Goal: Task Accomplishment & Management: Manage account settings

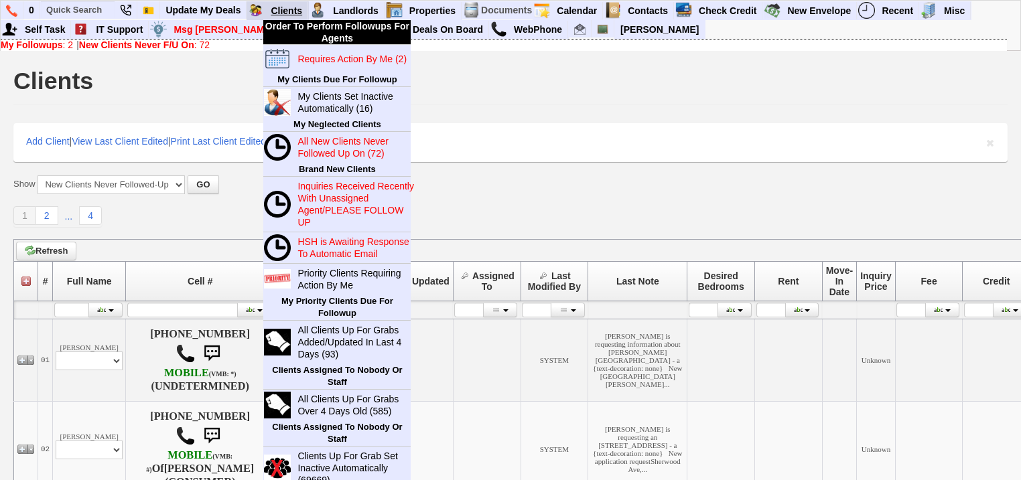
click at [289, 10] on link "Clients" at bounding box center [286, 10] width 43 height 17
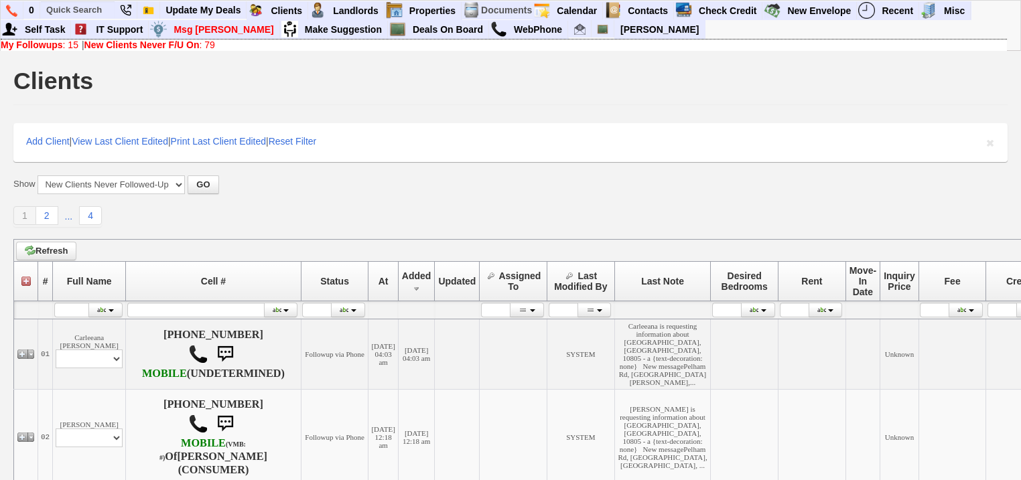
click at [121, 46] on b "New Clients Never F/U On" at bounding box center [141, 45] width 115 height 11
click at [131, 43] on b "New Clients Never F/U On" at bounding box center [141, 45] width 115 height 11
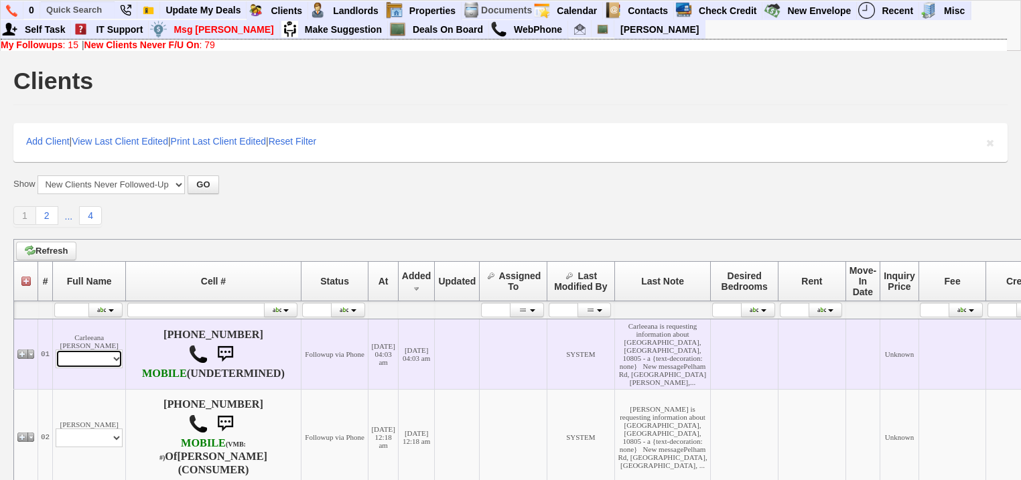
drag, startPoint x: 101, startPoint y: 374, endPoint x: 96, endPoint y: 390, distance: 16.3
click at [100, 368] on select "Profile Edit Print Email Externally (Will Not Be Tracked In CRM) Closed Deals" at bounding box center [89, 359] width 67 height 19
select select "ChangeURL,/crm/custom/edit_client_form.php?redirect=%2Fcrm%2Fclients.php&id=168…"
click at [56, 360] on select "Profile Edit Print Email Externally (Will Not Be Tracked In CRM) Closed Deals" at bounding box center [89, 359] width 67 height 19
select select
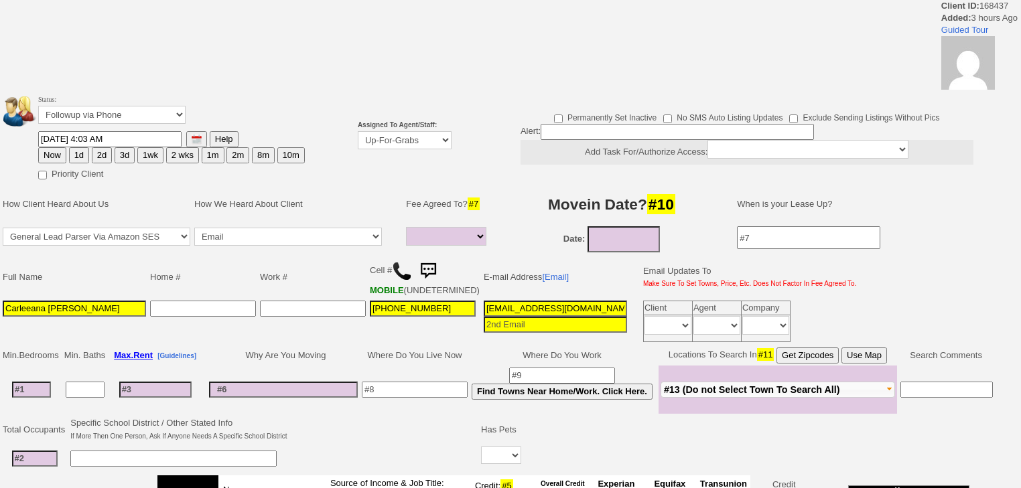
select select
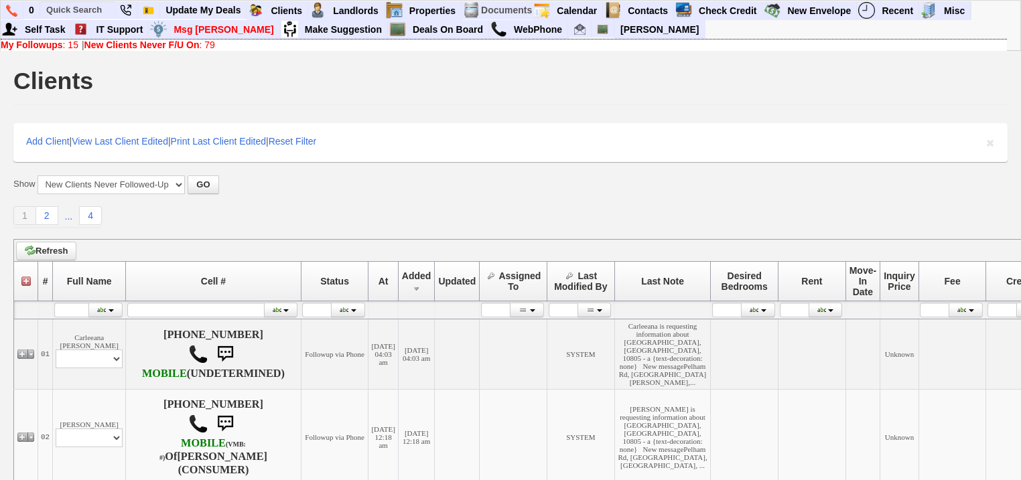
scroll to position [214, 0]
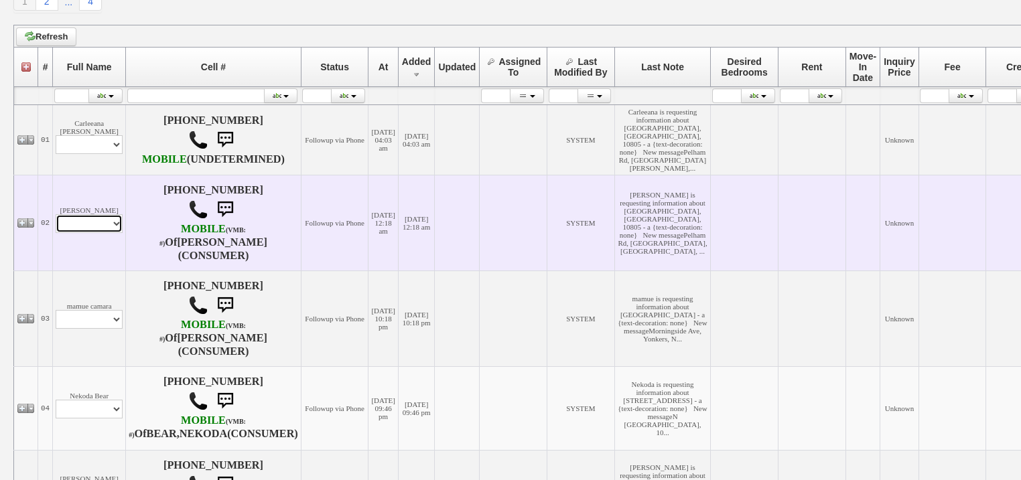
click at [118, 233] on select "Profile Edit Print Email Externally (Will Not Be Tracked In CRM) Closed Deals" at bounding box center [89, 223] width 67 height 19
select select "ChangeURL,/crm/custom/edit_client_form.php?redirect=%2Fcrm%2Fclients.php&id=168…"
click at [56, 233] on select "Profile Edit Print Email Externally (Will Not Be Tracked In CRM) Closed Deals" at bounding box center [89, 223] width 67 height 19
select select
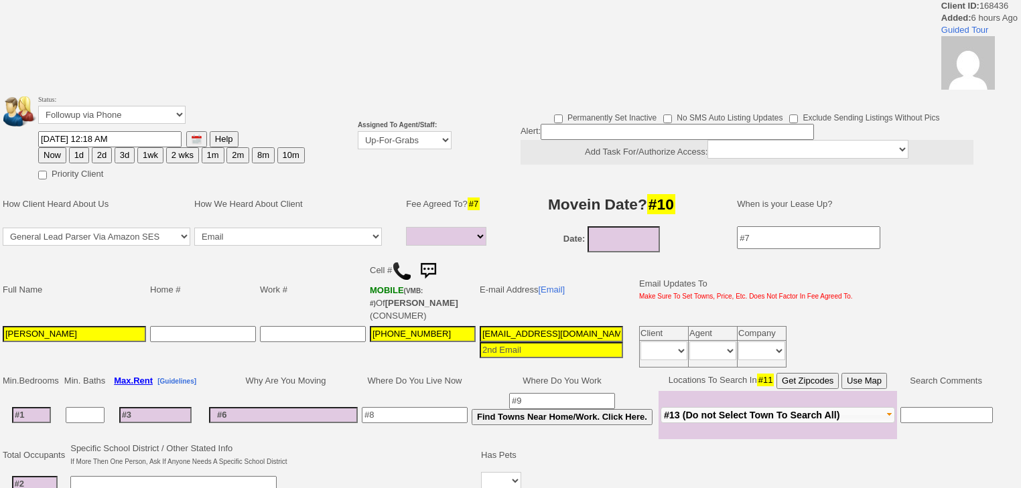
select select
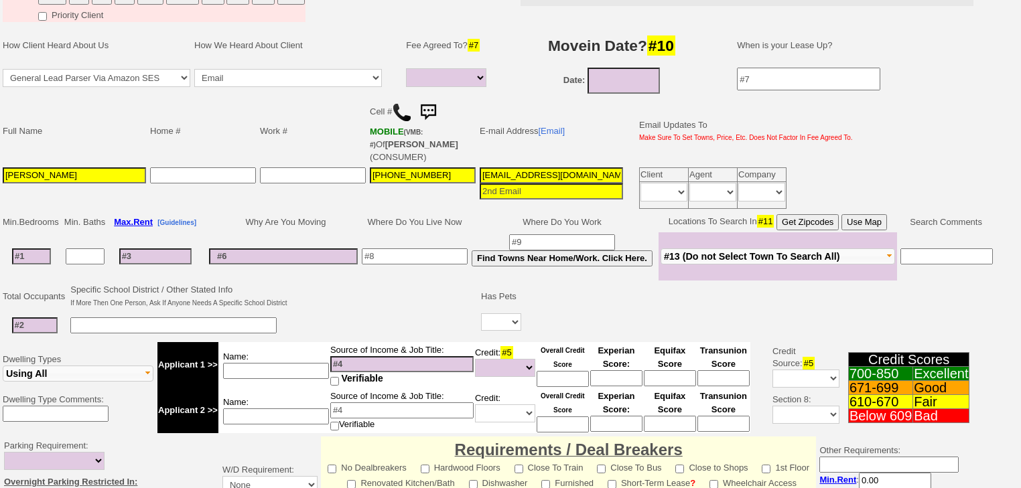
scroll to position [107, 0]
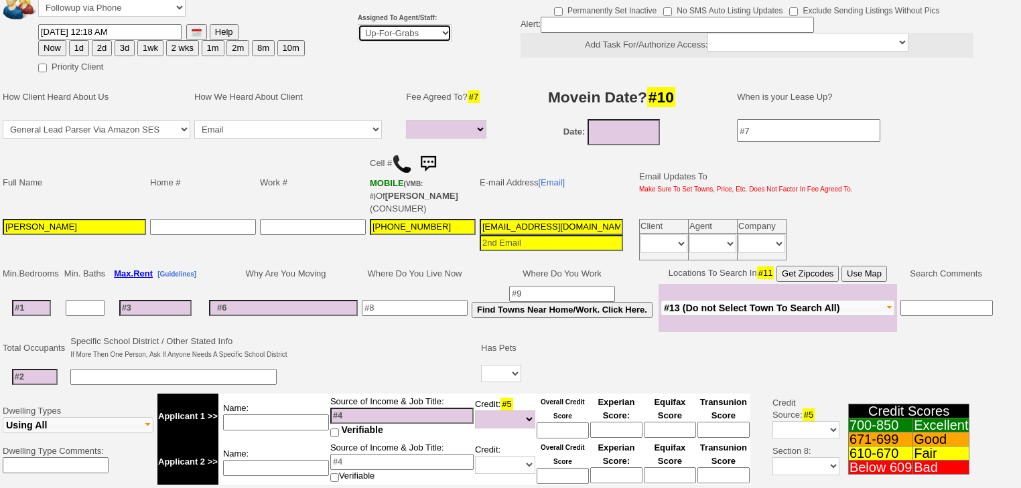
click at [390, 29] on select "Up-For-Grabs ***** STAFF ***** Bob Bruno 914-419-3579 Cristy Liberto 914-486-10…" at bounding box center [405, 33] width 94 height 18
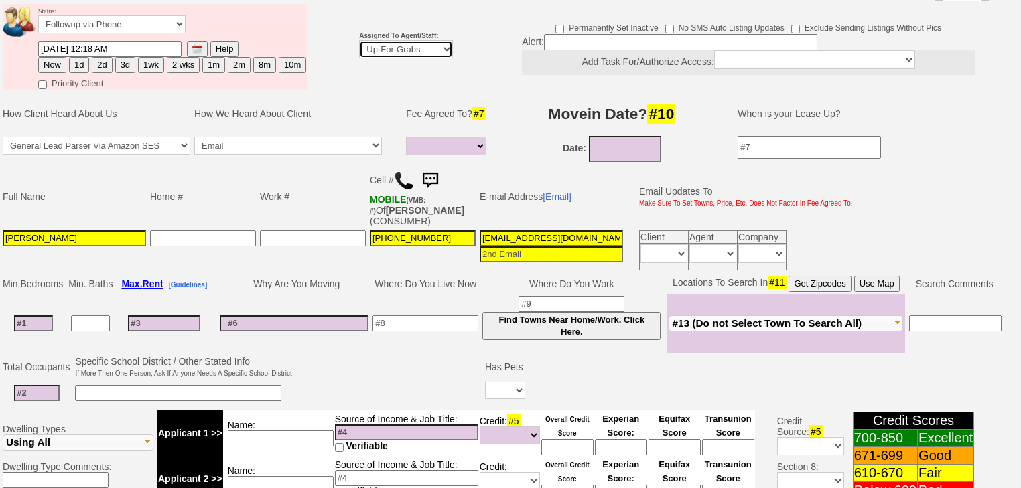
select select "227"
click at [359, 40] on select "Up-For-Grabs ***** STAFF ***** [PERSON_NAME] [PHONE_NUMBER] [PERSON_NAME] [PHON…" at bounding box center [406, 49] width 94 height 18
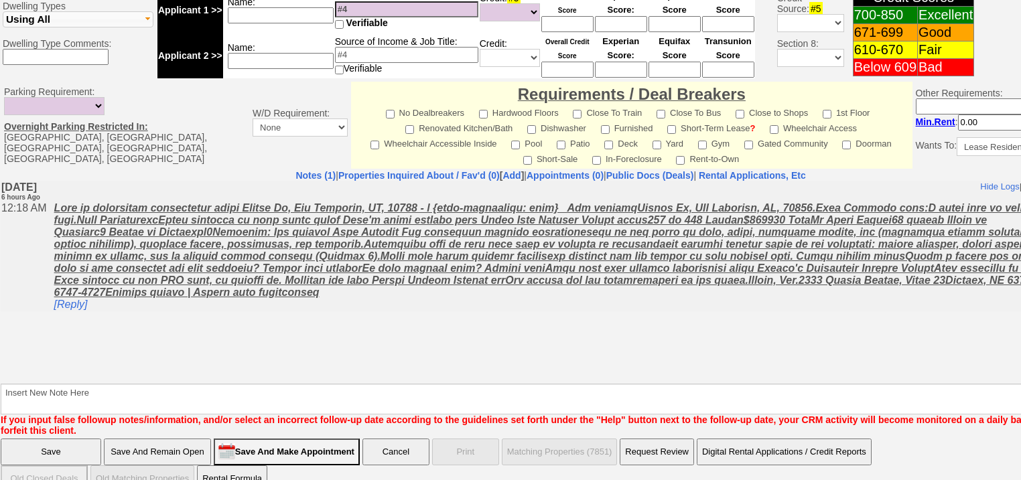
click at [71, 439] on input "Save" at bounding box center [51, 452] width 100 height 27
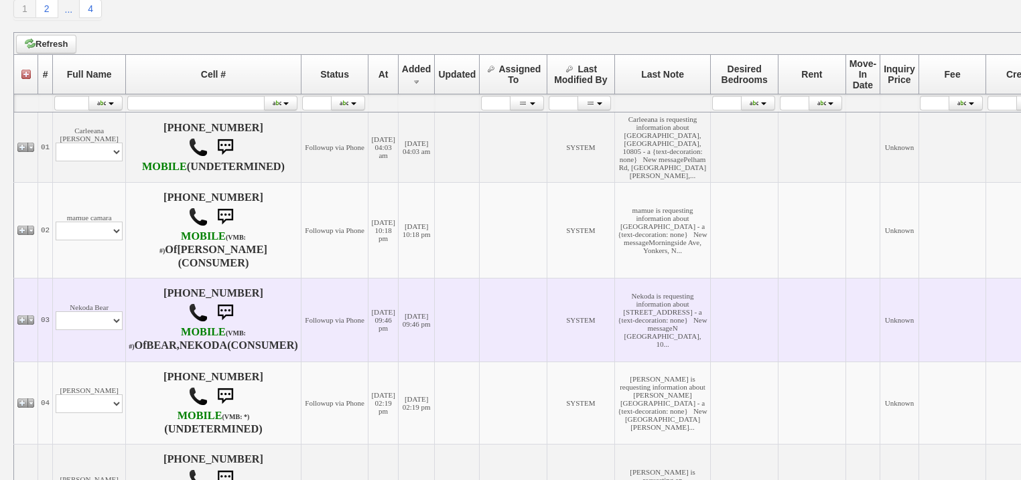
scroll to position [268, 0]
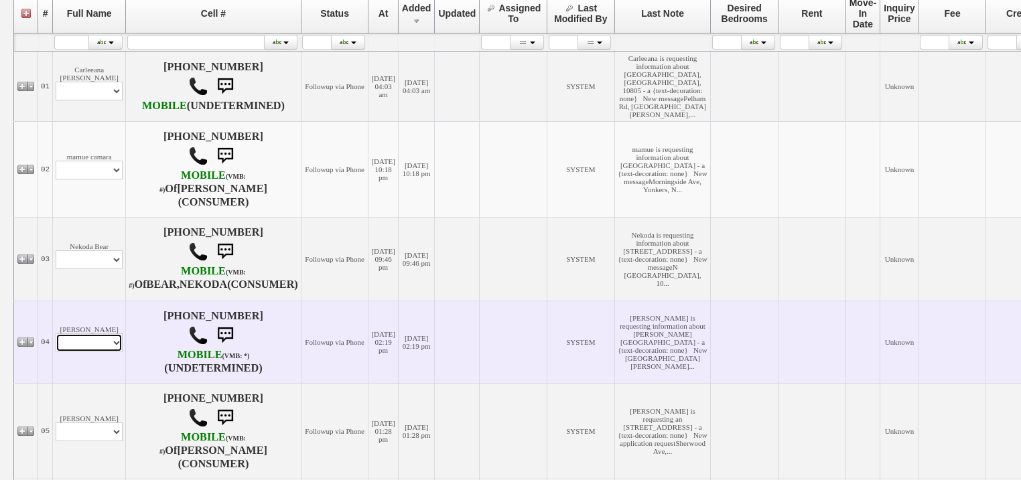
click at [96, 352] on select "Profile Edit Print Email Externally (Will Not Be Tracked In CRM) Closed Deals" at bounding box center [89, 343] width 67 height 19
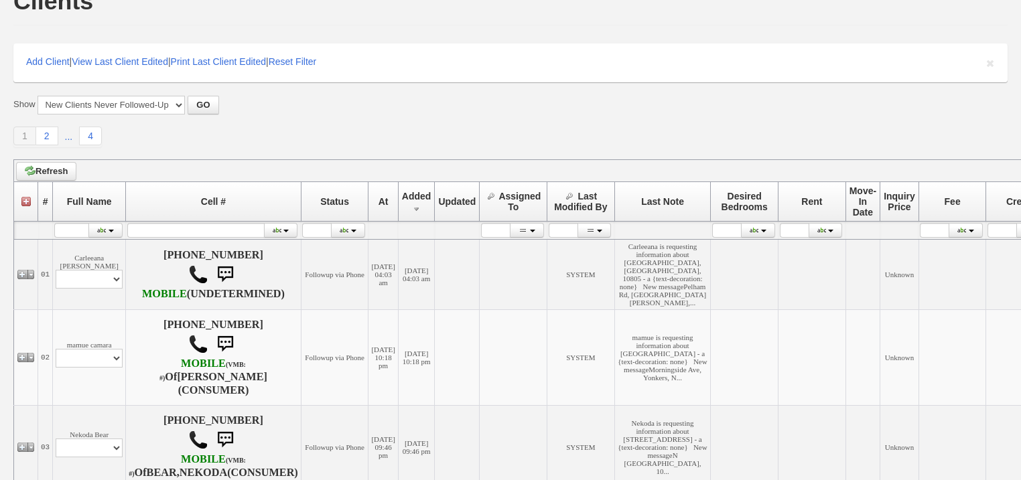
scroll to position [0, 0]
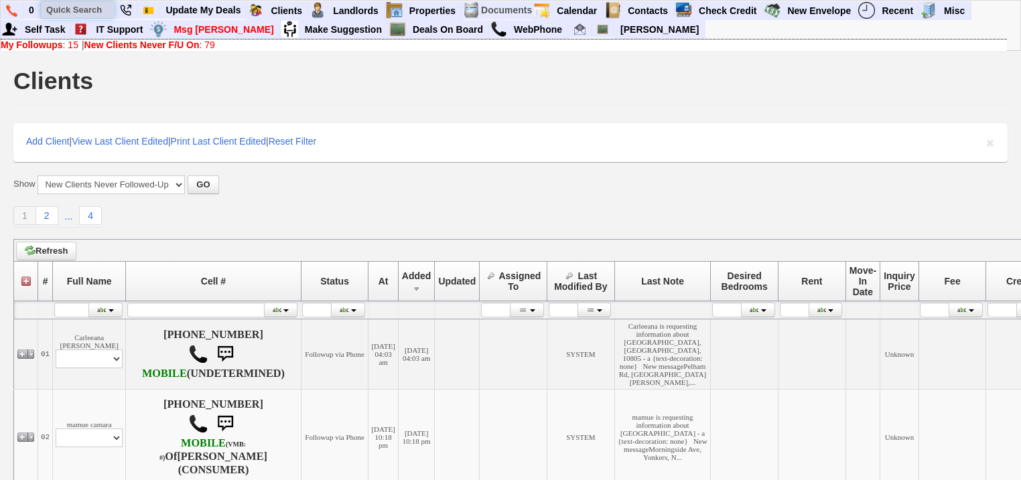
click at [72, 12] on input "text" at bounding box center [78, 9] width 74 height 17
paste input "[PHONE_NUMBER]"
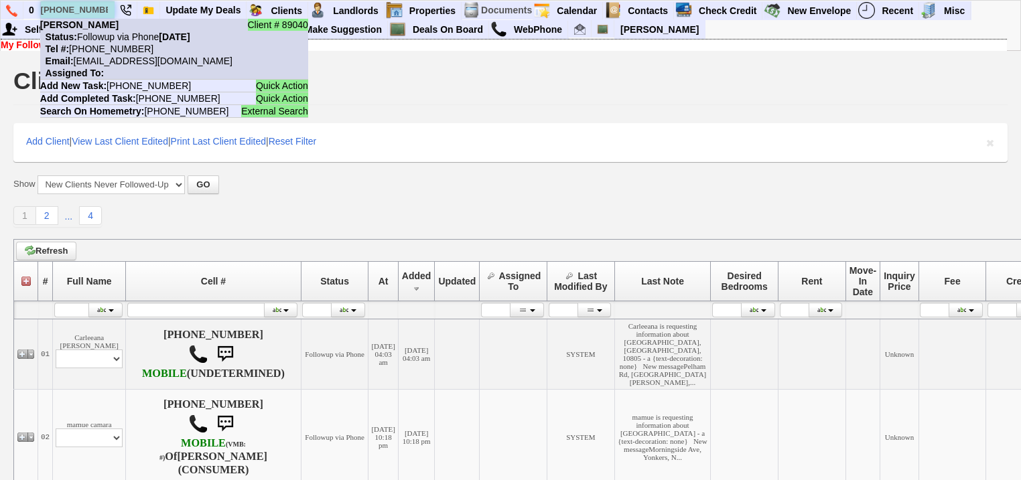
type input "[PHONE_NUMBER]"
click at [86, 39] on nobr "Status: Followup via Phone Friday, October 10th, 2025" at bounding box center [115, 36] width 150 height 11
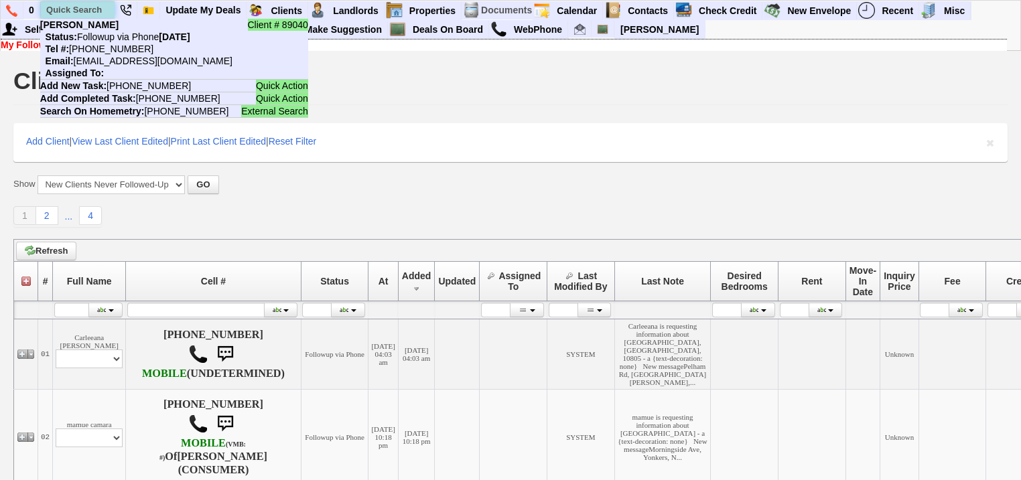
click at [81, 9] on input "text" at bounding box center [78, 9] width 74 height 17
paste input "718-772-1448"
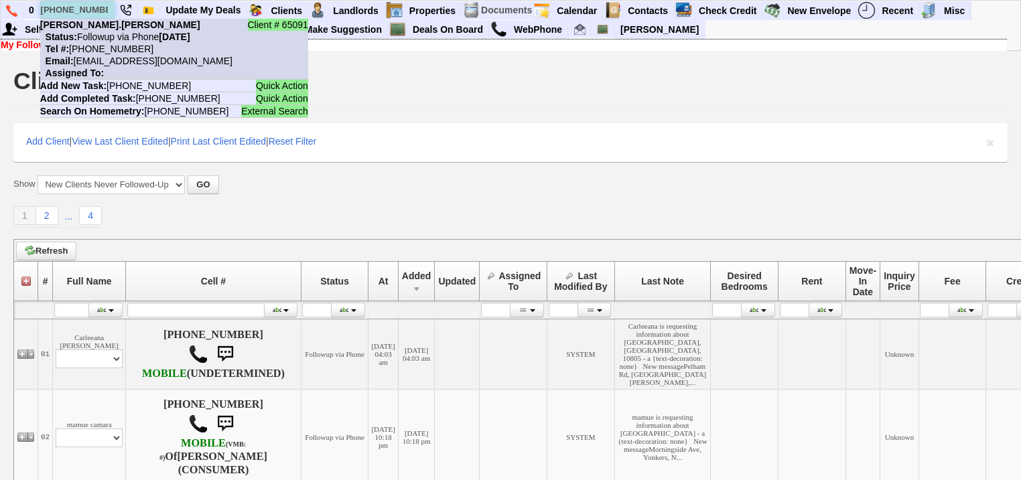
type input "718-772-1448"
click at [106, 38] on nobr "Status: Followup via Phone Thursday, October 9th, 2025" at bounding box center [115, 36] width 150 height 11
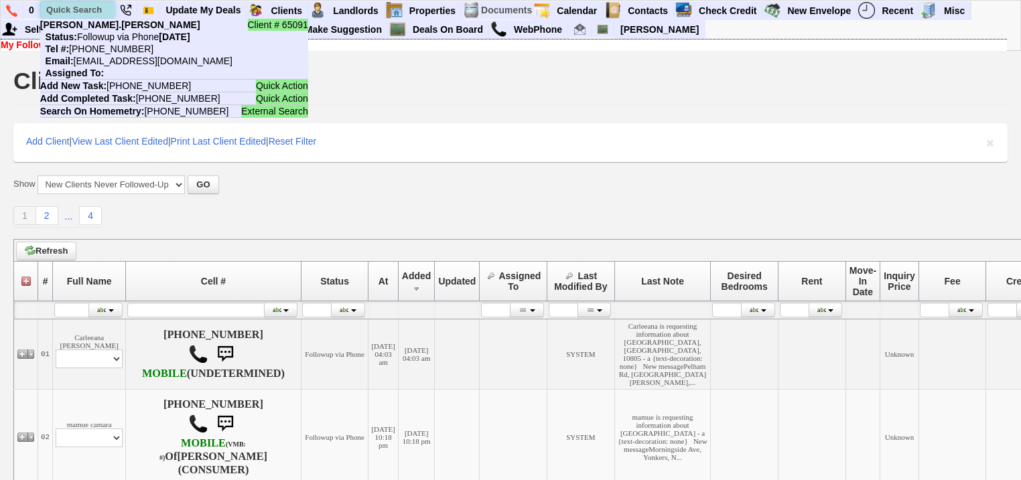
click at [98, 11] on input "text" at bounding box center [78, 9] width 74 height 17
paste input "914-822-7338"
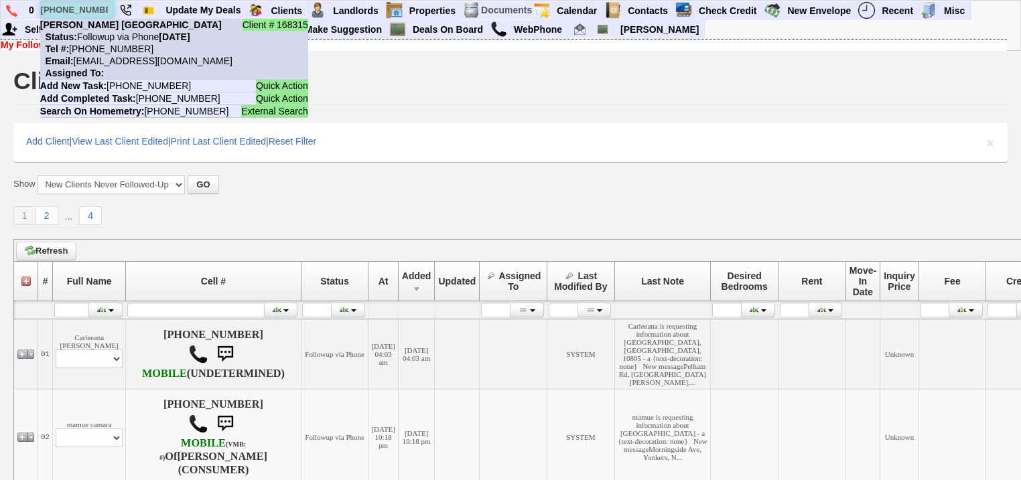
type input "914-822-7338"
click at [106, 48] on nobr "Tel #: 914-822-7338" at bounding box center [96, 49] width 113 height 11
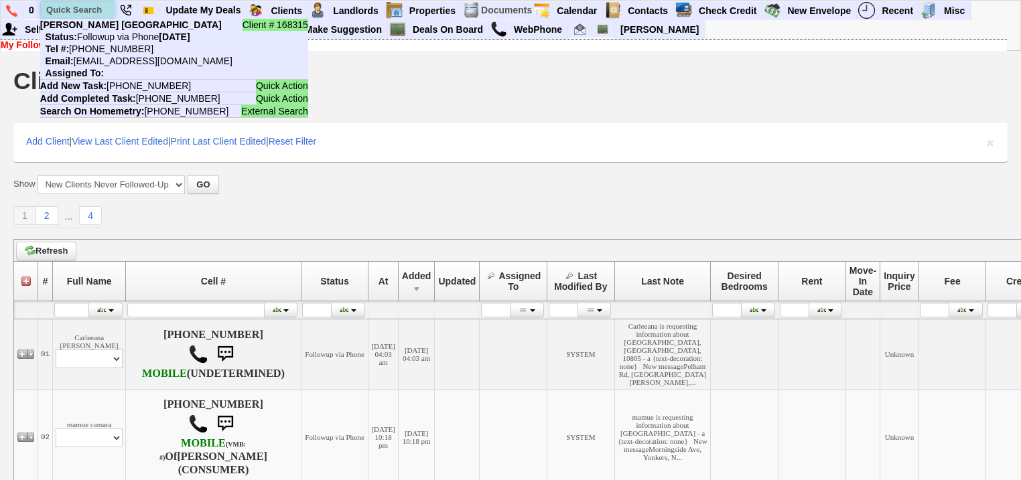
click at [82, 11] on input "text" at bounding box center [78, 9] width 74 height 17
paste input "914-304-6064"
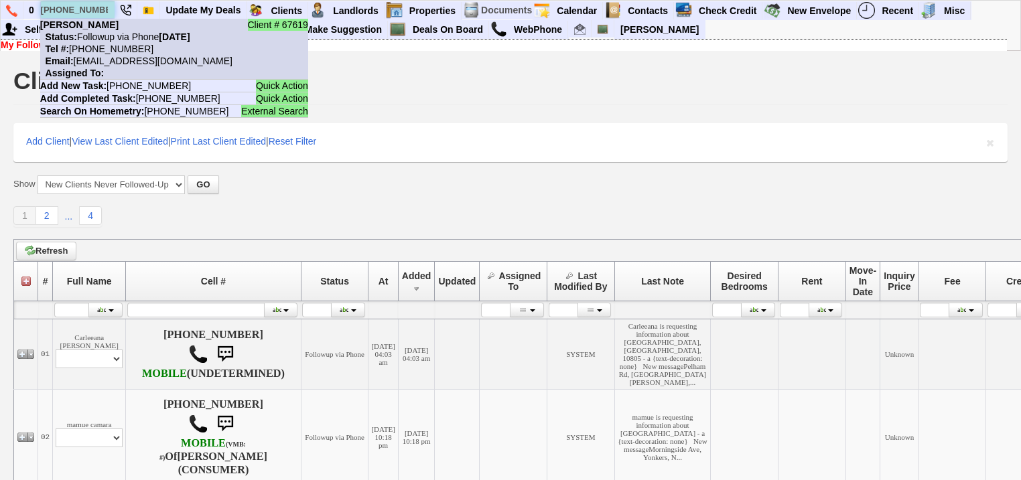
type input "914-304-6064"
click at [110, 42] on nobr "Status: Followup via Phone Thursday, October 9th, 2025" at bounding box center [115, 36] width 150 height 11
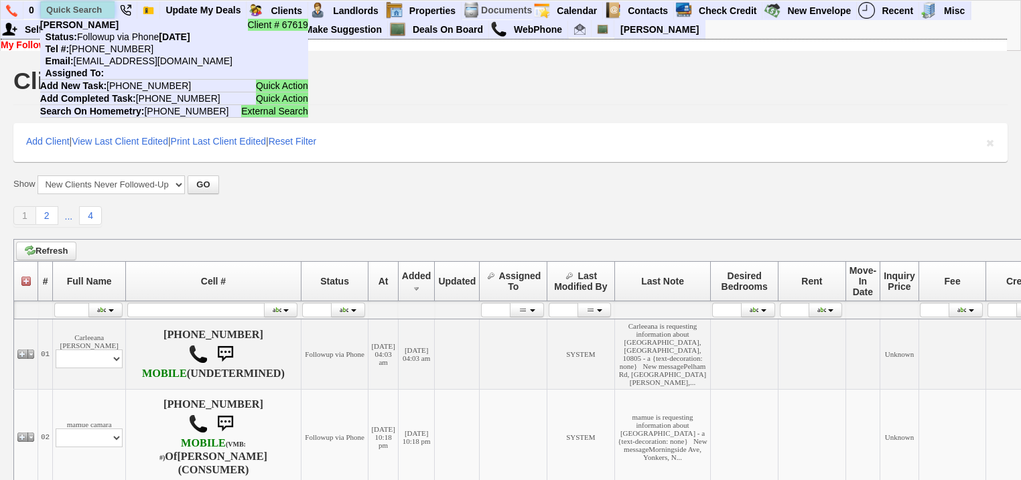
click at [97, 12] on input "text" at bounding box center [78, 9] width 74 height 17
paste input "646-842-3533"
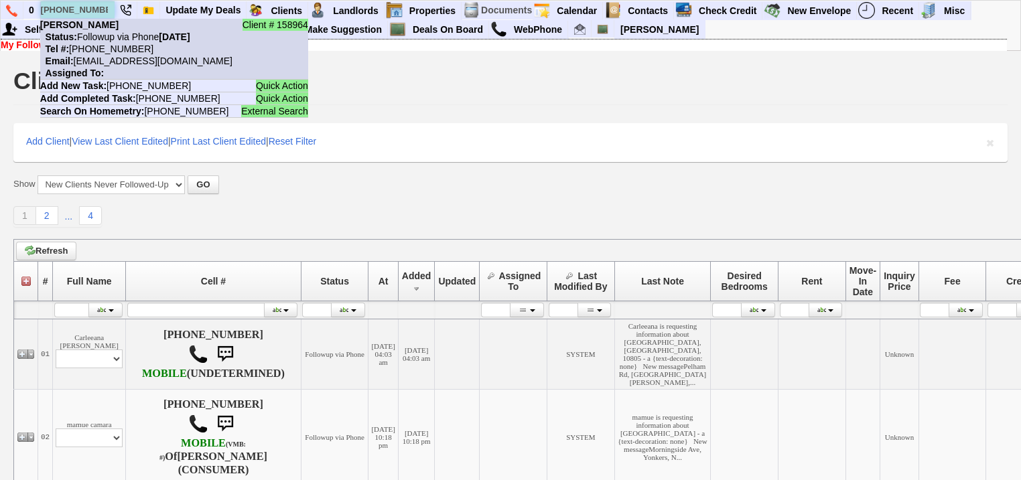
type input "646-842-3533"
click at [108, 37] on nobr "Status: Followup via Phone Thursday, October 9th, 2025" at bounding box center [115, 36] width 150 height 11
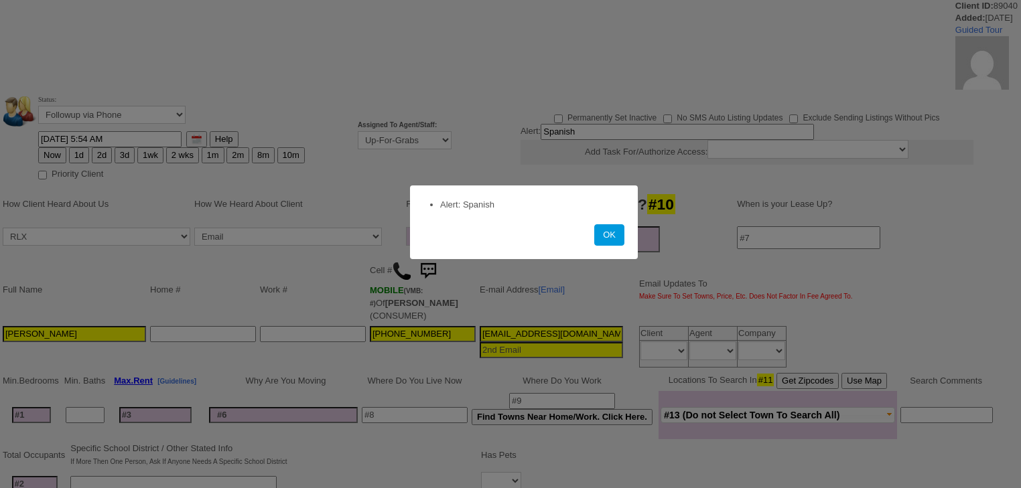
select select
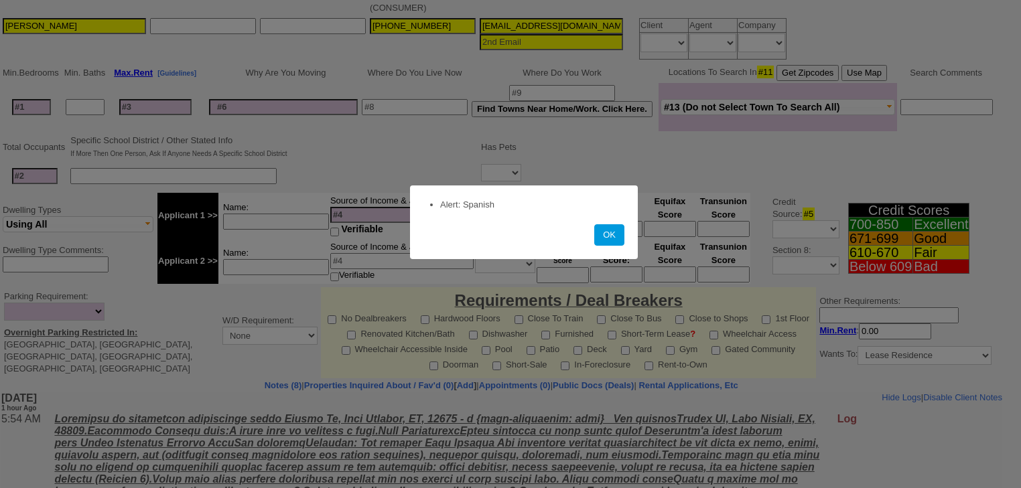
scroll to position [322, 0]
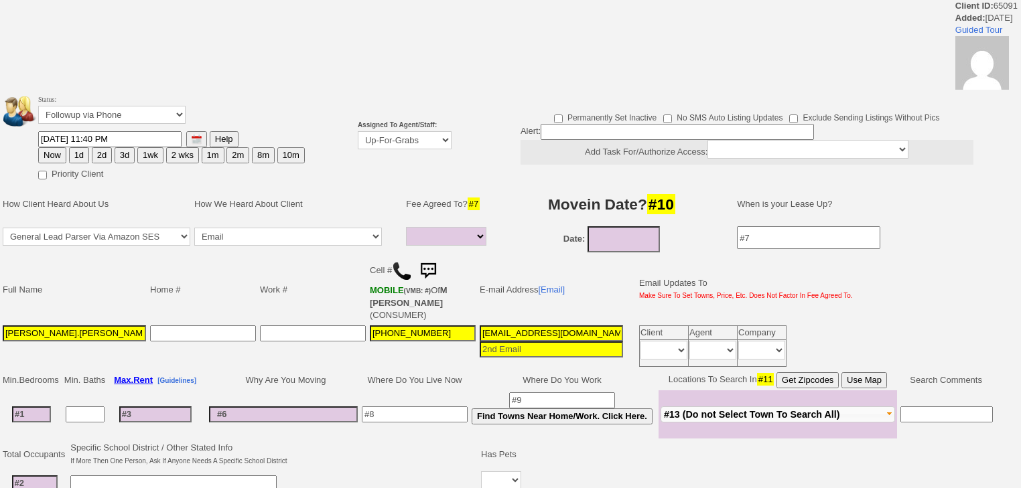
select select
drag, startPoint x: 404, startPoint y: 135, endPoint x: 406, endPoint y: 145, distance: 10.9
click at [404, 137] on select "Up-For-Grabs ***** STAFF ***** [PERSON_NAME] [PHONE_NUMBER] [PERSON_NAME] [PHON…" at bounding box center [405, 140] width 94 height 18
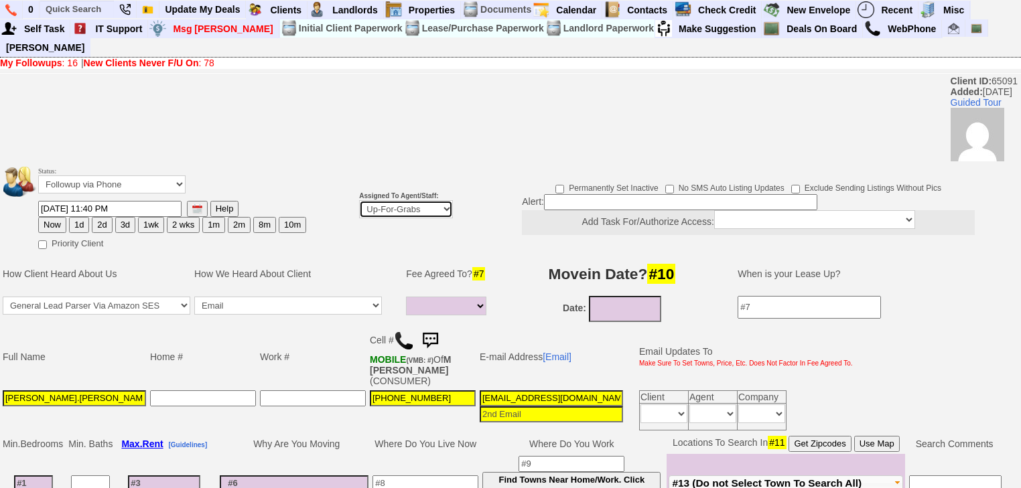
select select "227"
click at [359, 200] on select "Up-For-Grabs ***** STAFF ***** [PERSON_NAME] [PHONE_NUMBER] [PERSON_NAME] [PHON…" at bounding box center [406, 209] width 94 height 18
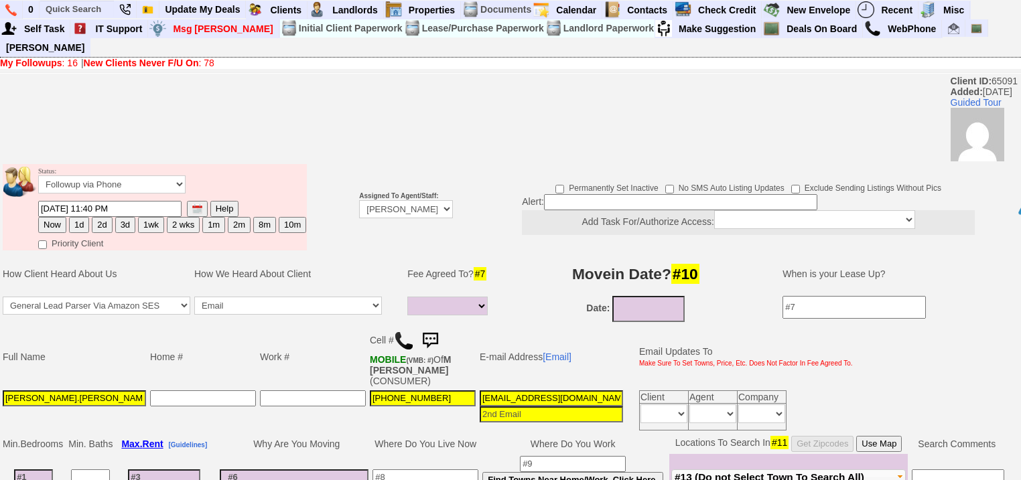
click at [54, 217] on button "Now" at bounding box center [52, 225] width 28 height 16
type input "10/10/2025 07:06 AM"
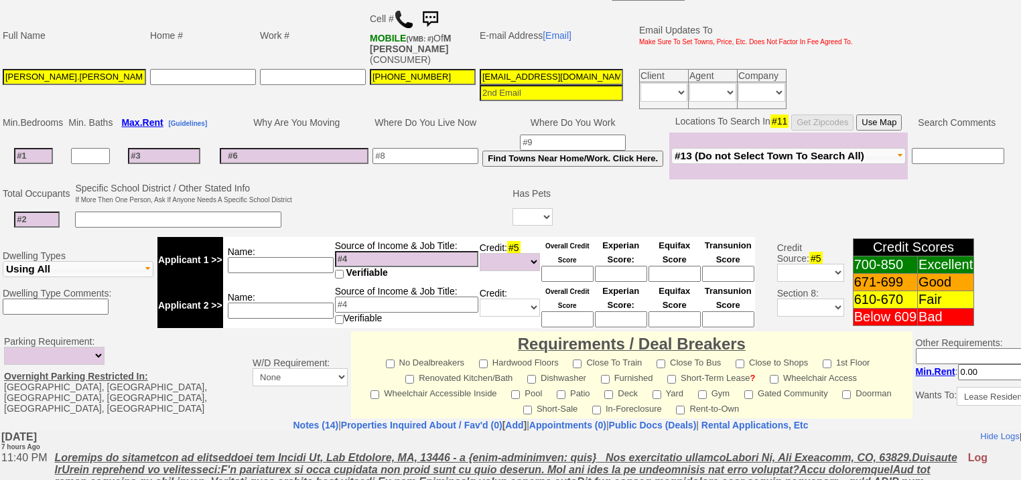
scroll to position [571, 0]
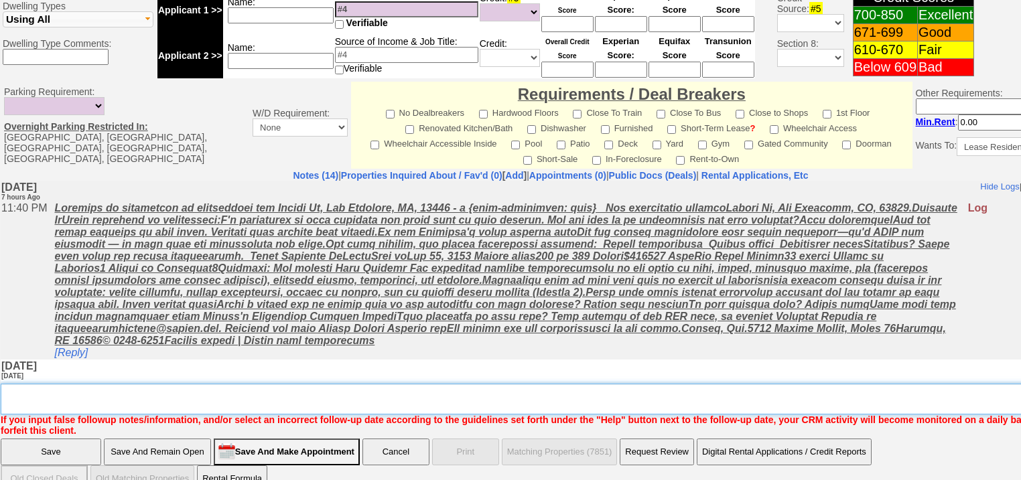
click at [59, 384] on textarea "Insert New Note Here" at bounding box center [555, 399] width 1109 height 31
type textarea "f"
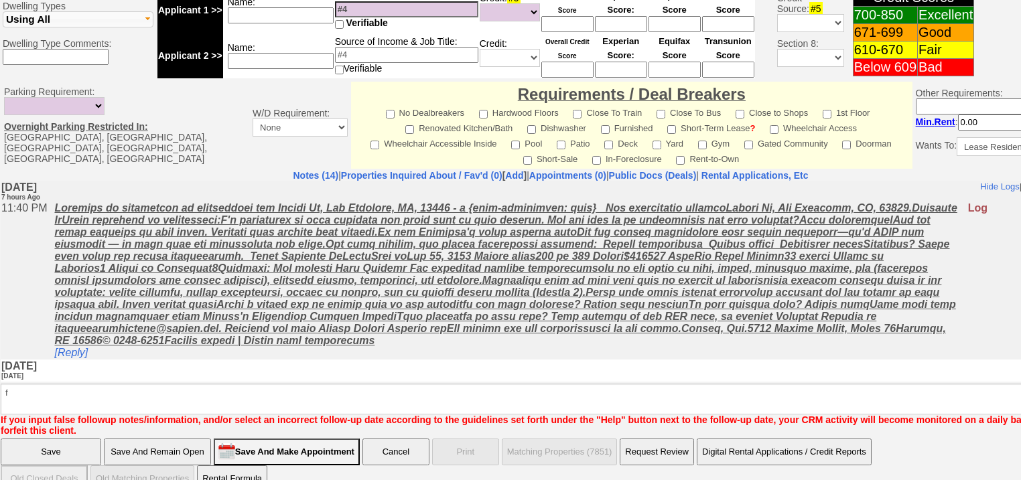
click at [54, 439] on input "Save" at bounding box center [51, 452] width 100 height 27
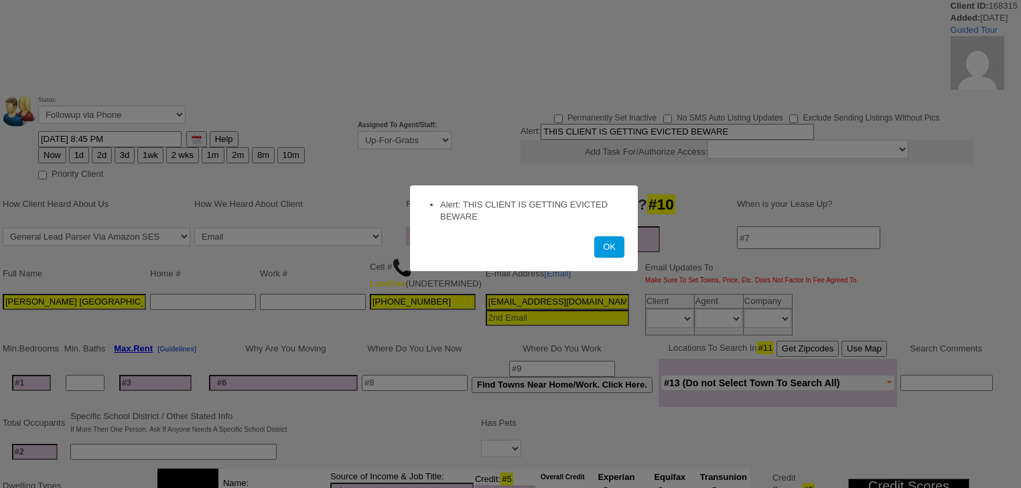
select select
click at [616, 247] on button "OK" at bounding box center [609, 246] width 30 height 21
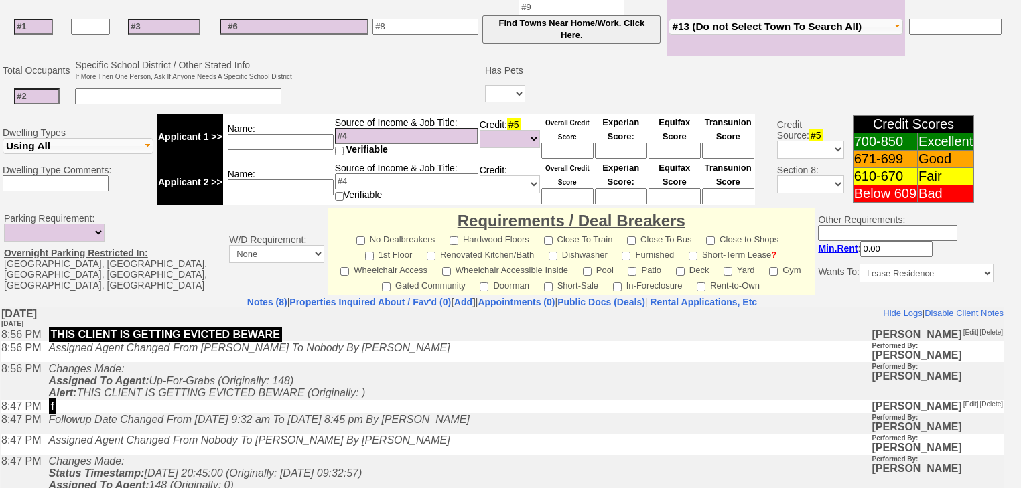
scroll to position [475, 0]
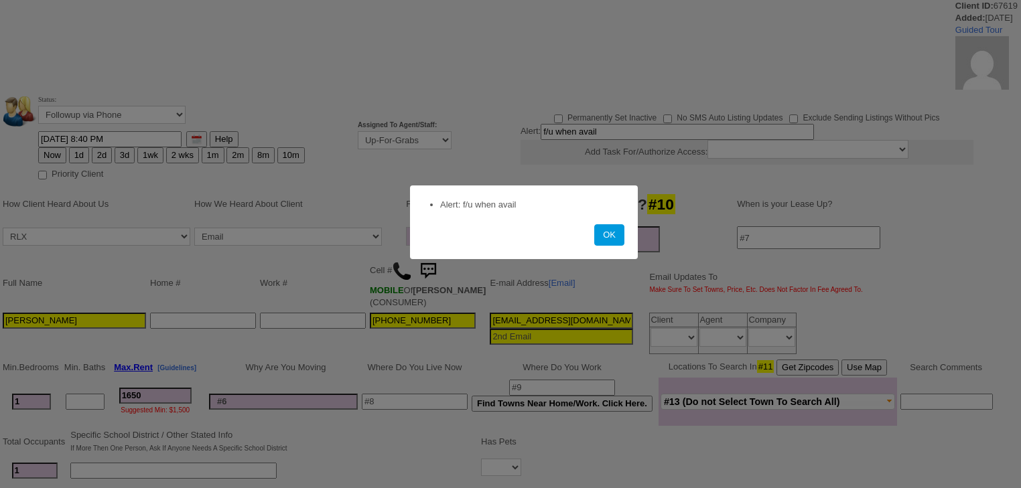
select select
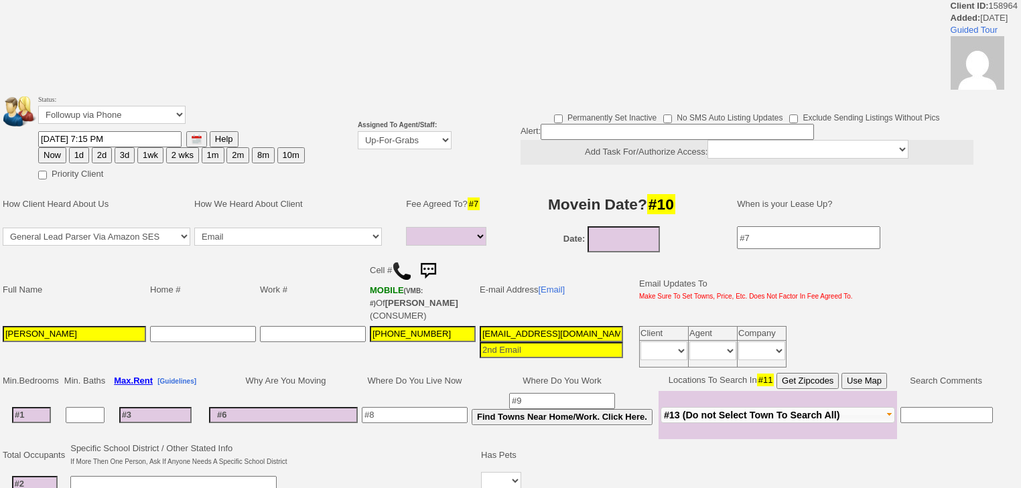
select select
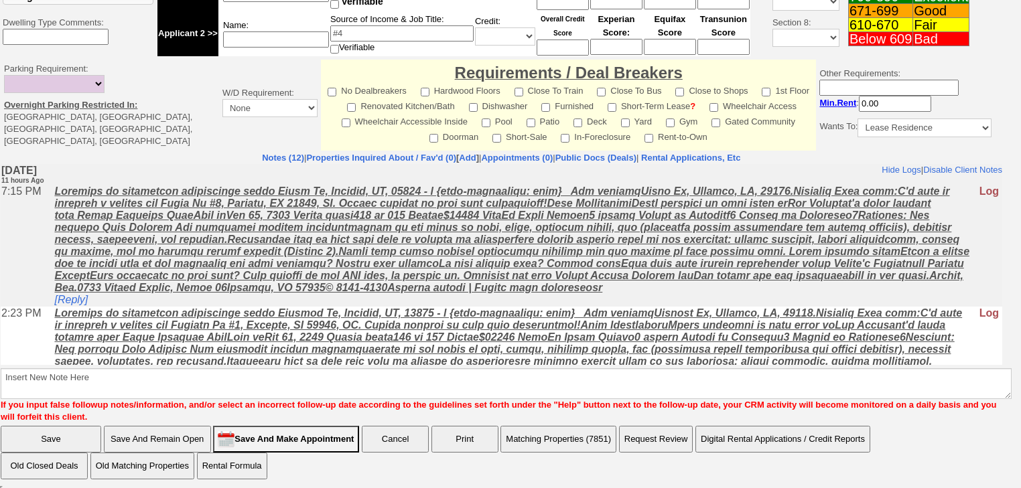
scroll to position [580, 0]
